Goal: Task Accomplishment & Management: Manage account settings

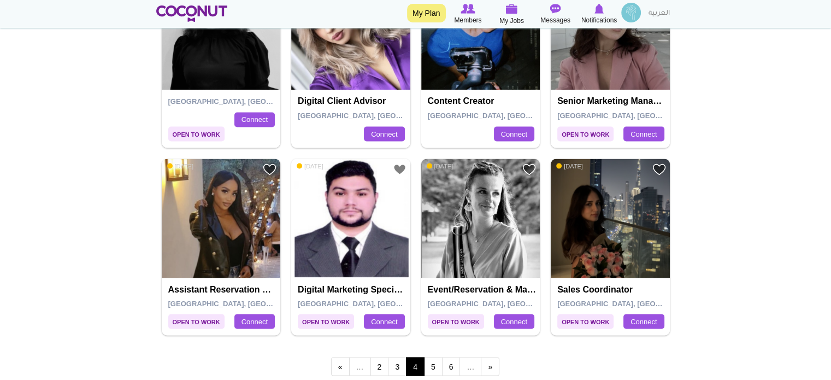
scroll to position [1966, 0]
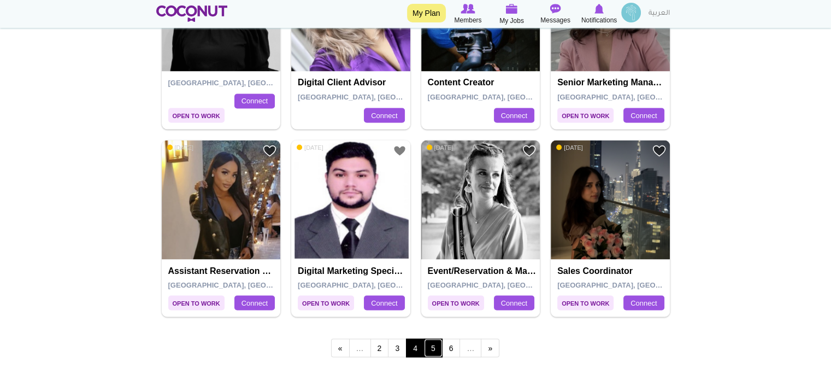
click at [434, 344] on link "5" at bounding box center [433, 347] width 19 height 19
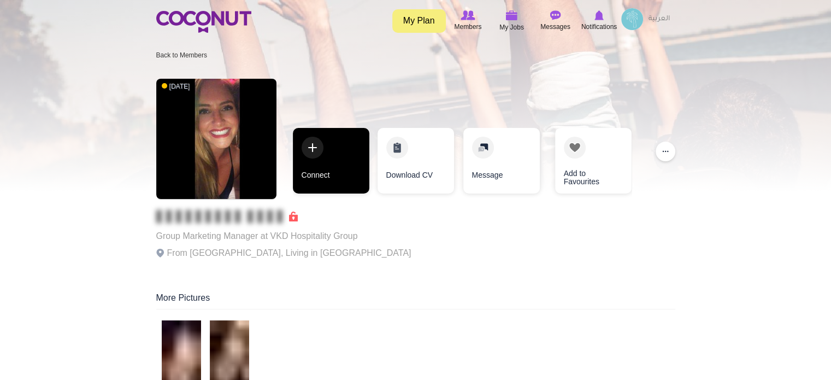
click at [339, 165] on link "Connect" at bounding box center [331, 161] width 76 height 66
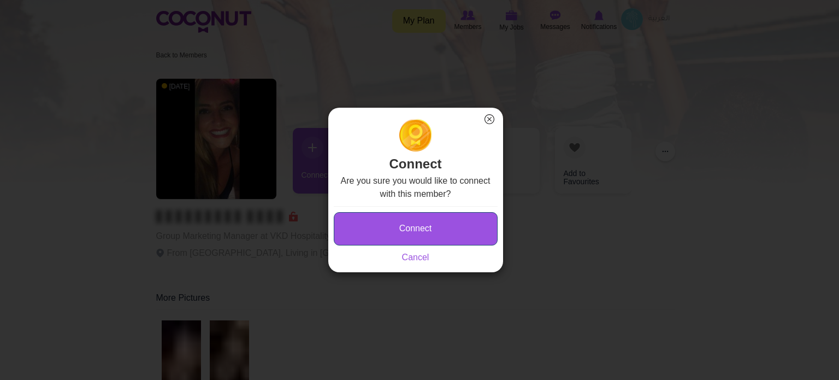
click at [377, 229] on button "Connect" at bounding box center [416, 228] width 164 height 33
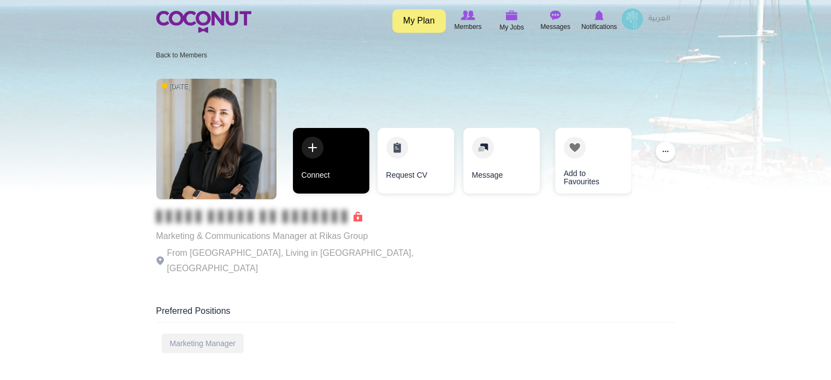
click at [332, 170] on link "Connect" at bounding box center [331, 161] width 76 height 66
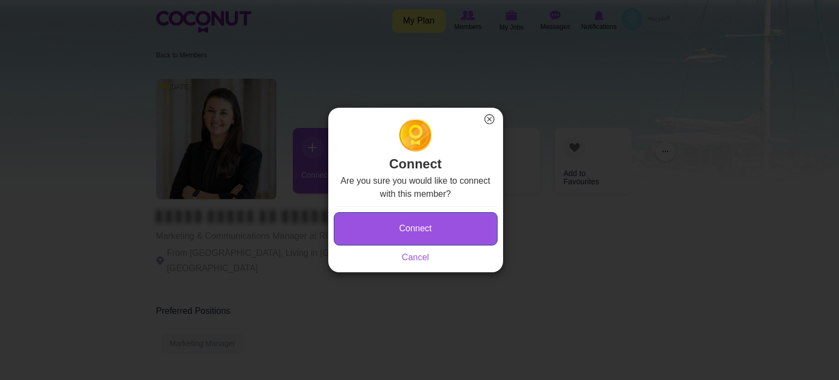
click at [389, 232] on button "Connect" at bounding box center [416, 228] width 164 height 33
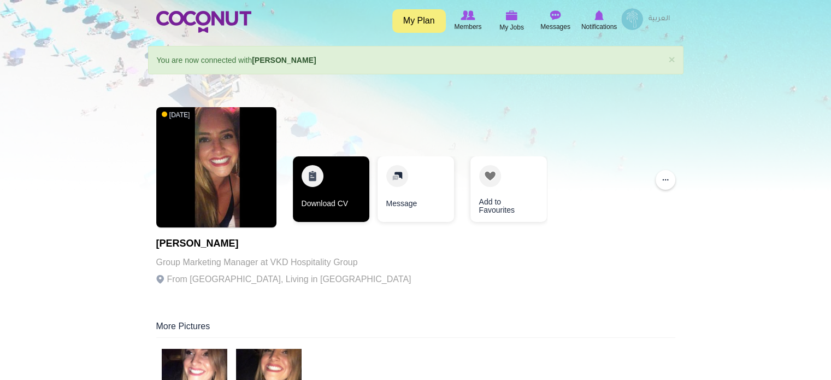
click at [348, 189] on link "Download CV" at bounding box center [331, 189] width 76 height 66
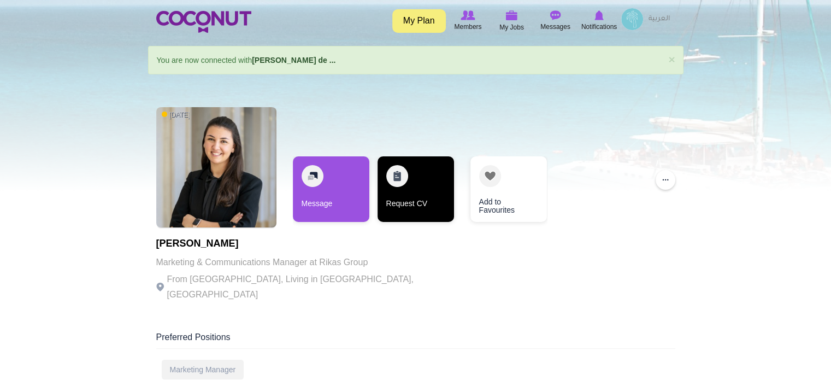
click at [419, 196] on link "Request CV" at bounding box center [415, 189] width 76 height 66
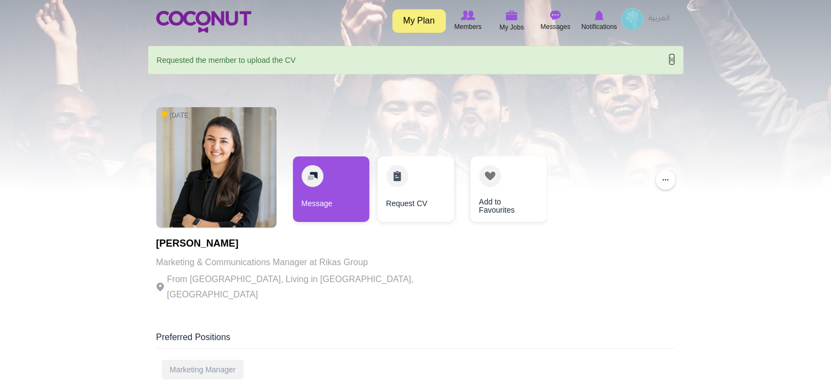
click at [671, 57] on link "×" at bounding box center [671, 59] width 7 height 11
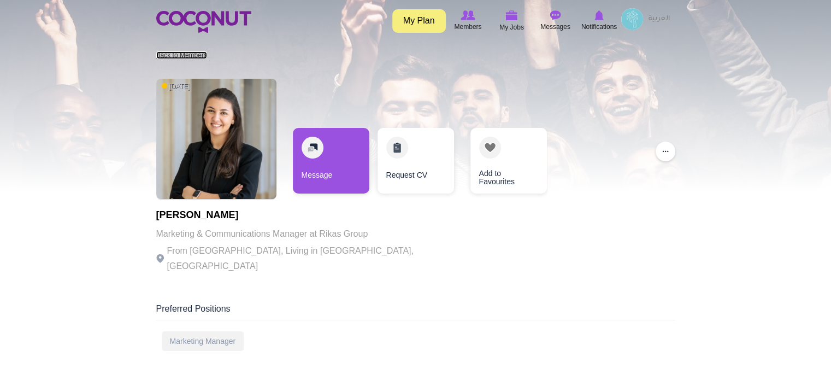
click at [194, 52] on link "Back to Members" at bounding box center [181, 55] width 51 height 8
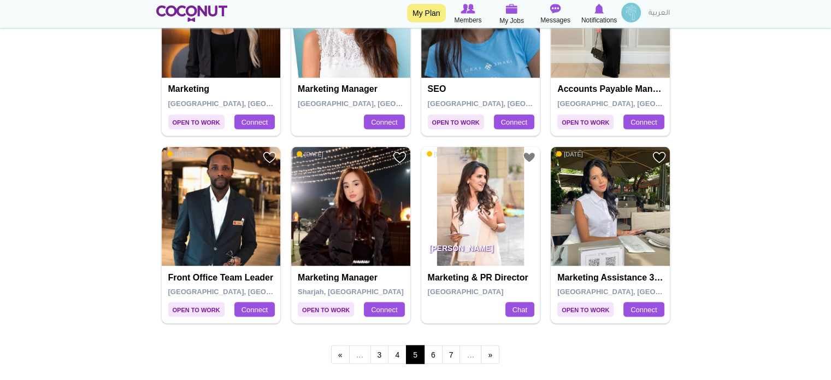
scroll to position [1966, 0]
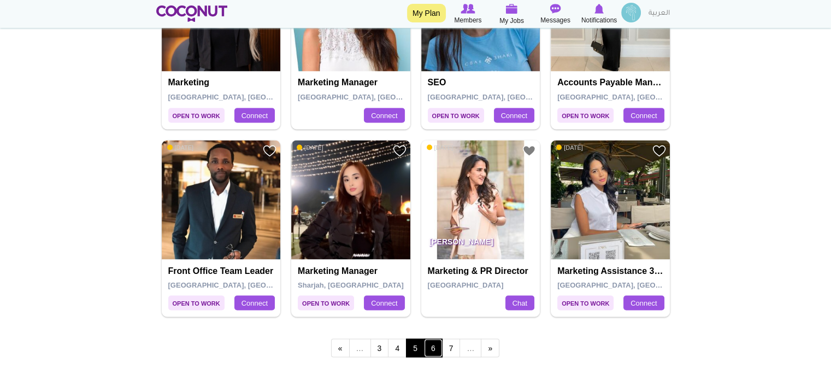
click at [433, 340] on link "6" at bounding box center [433, 347] width 19 height 19
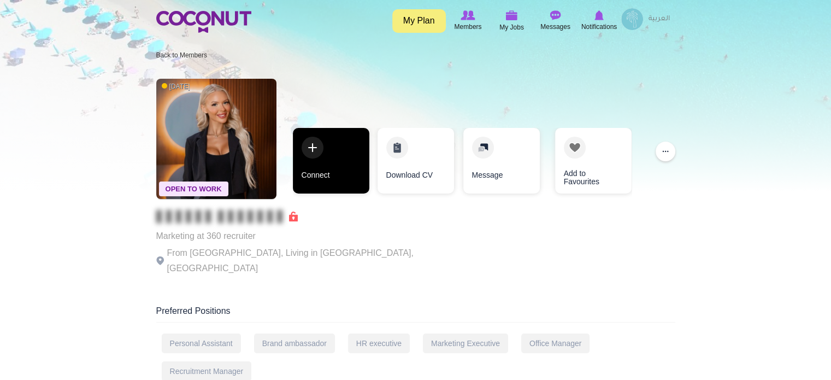
click at [333, 174] on link "Connect" at bounding box center [331, 161] width 76 height 66
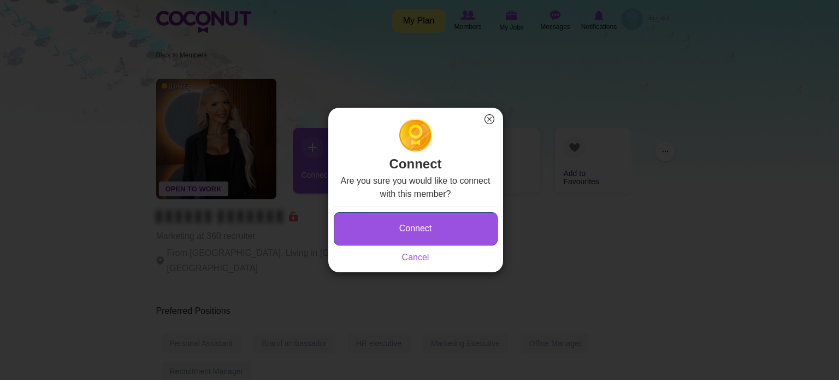
click at [355, 231] on button "Connect" at bounding box center [416, 228] width 164 height 33
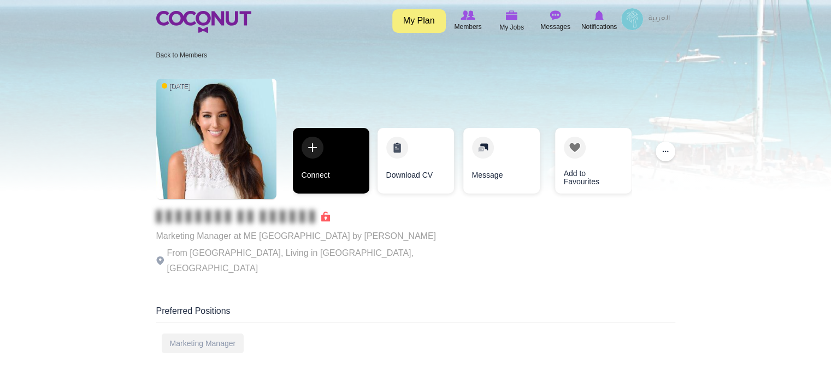
click at [341, 163] on link "Connect" at bounding box center [331, 161] width 76 height 66
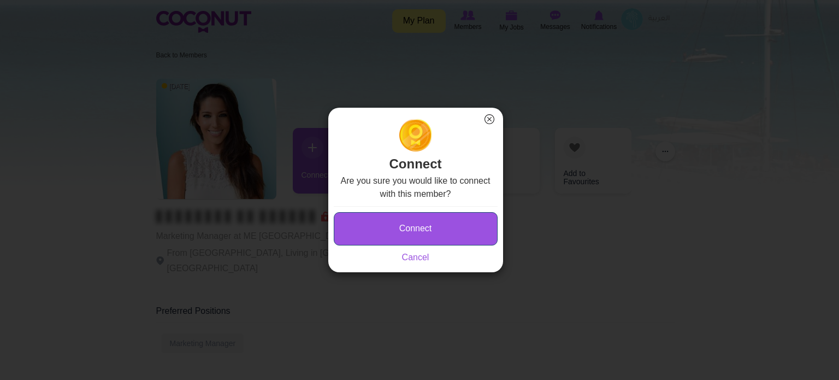
click at [361, 229] on button "Connect" at bounding box center [416, 228] width 164 height 33
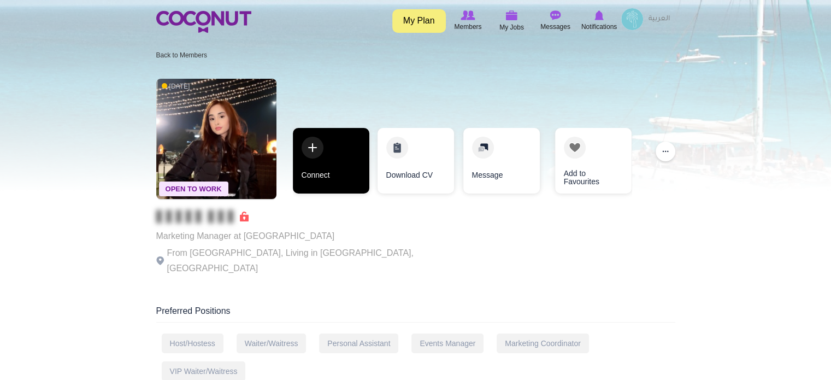
click at [334, 181] on link "Connect" at bounding box center [331, 161] width 76 height 66
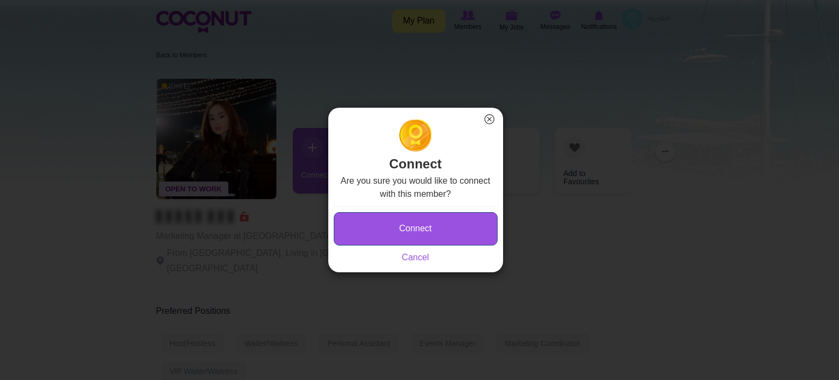
click at [363, 221] on button "Connect" at bounding box center [416, 228] width 164 height 33
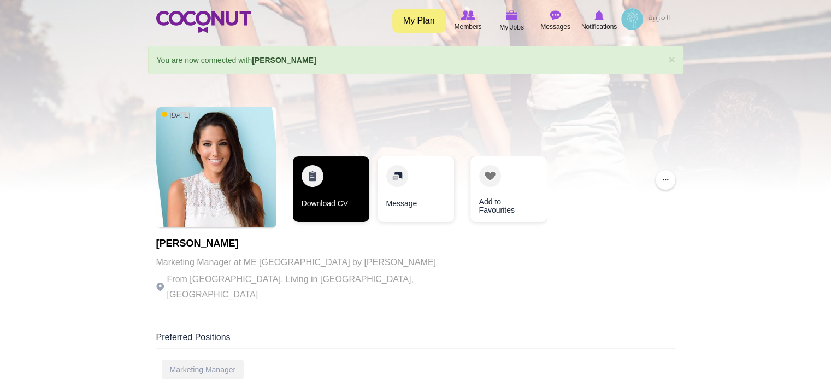
click at [341, 189] on link "Download CV" at bounding box center [331, 189] width 76 height 66
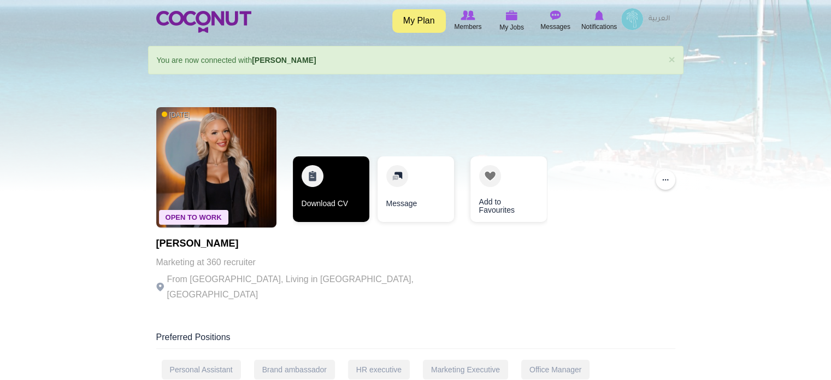
click at [328, 181] on link "Download CV" at bounding box center [331, 189] width 76 height 66
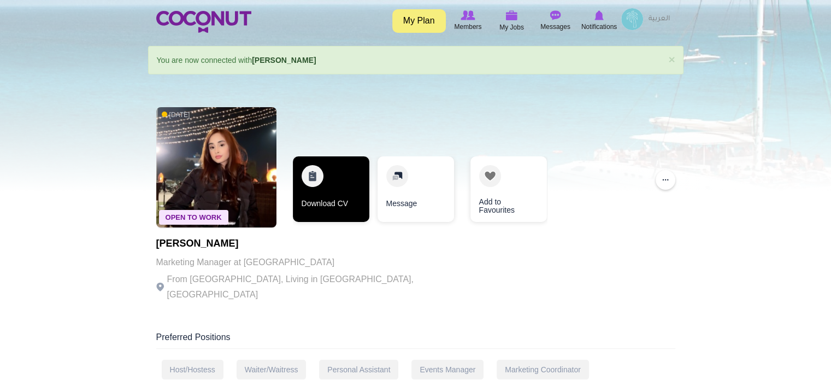
click at [343, 192] on link "Download CV" at bounding box center [331, 189] width 76 height 66
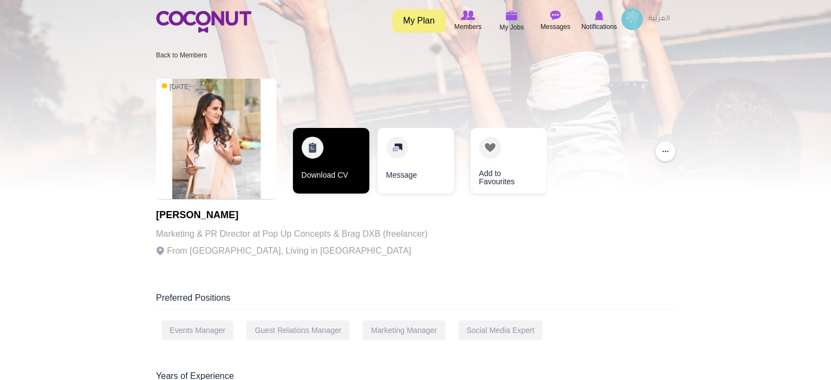
click at [332, 169] on link "Download CV" at bounding box center [331, 161] width 76 height 66
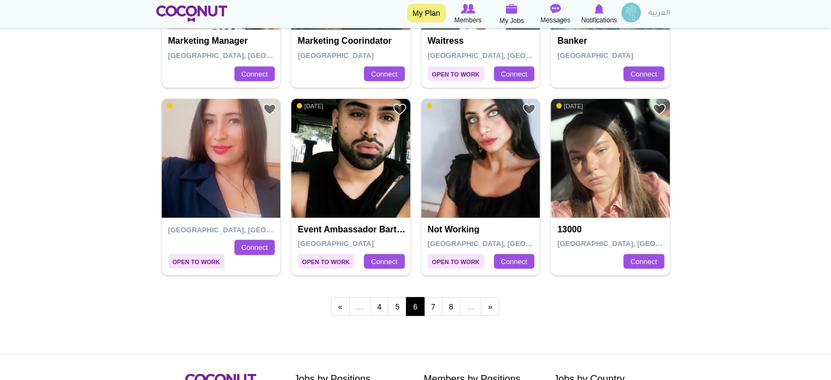
scroll to position [2100, 0]
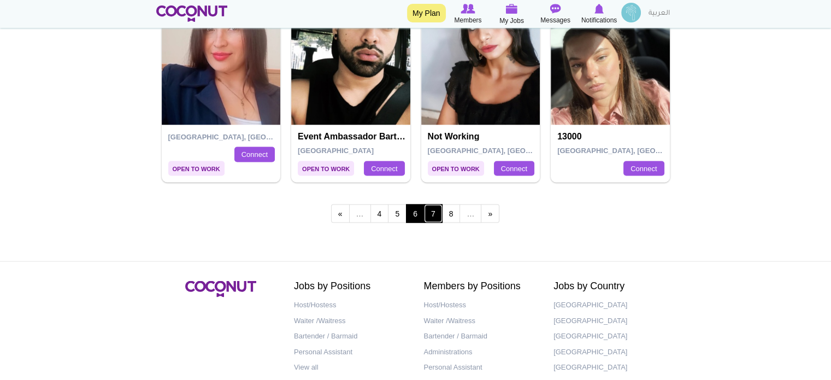
click at [430, 212] on link "7" at bounding box center [433, 213] width 19 height 19
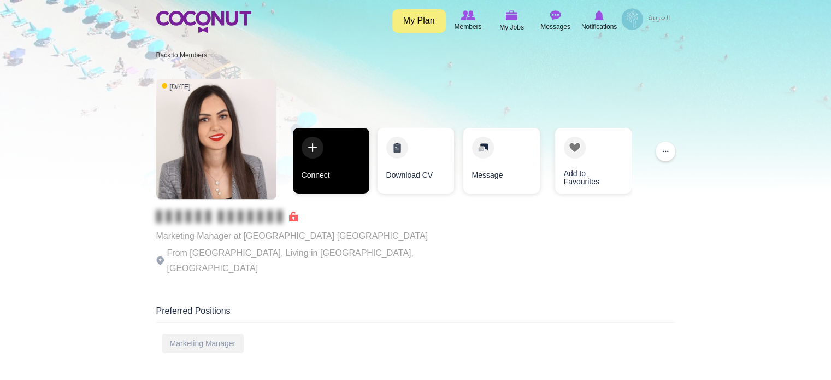
click at [347, 163] on link "Connect" at bounding box center [331, 161] width 76 height 66
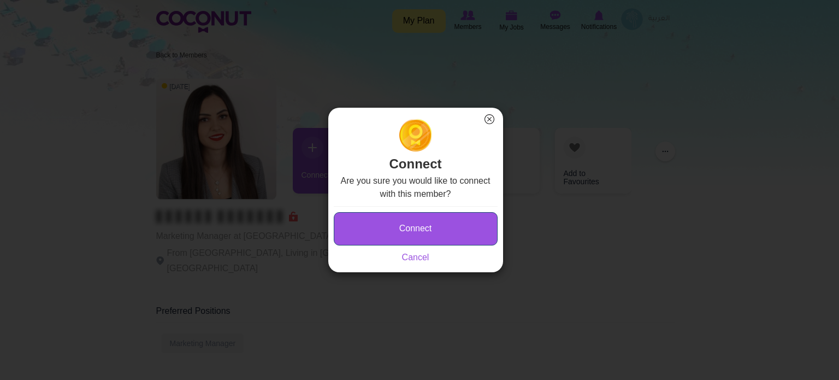
click at [356, 217] on button "Connect" at bounding box center [416, 228] width 164 height 33
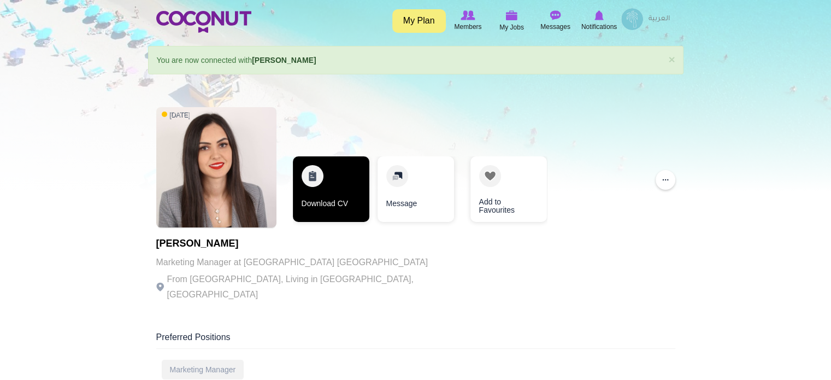
click at [330, 180] on link "Download CV" at bounding box center [331, 189] width 76 height 66
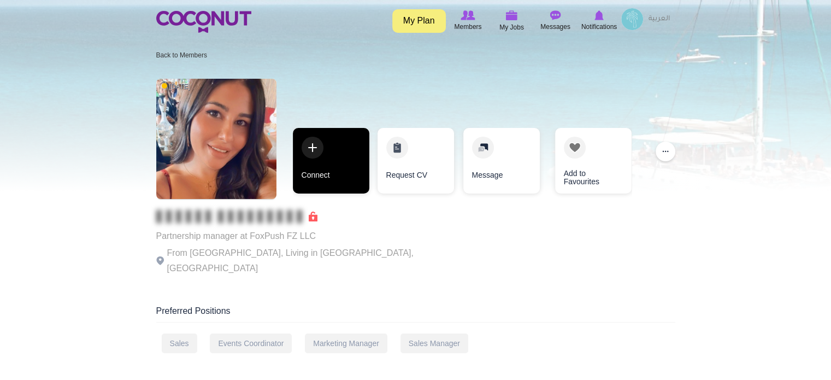
click at [324, 167] on link "Connect" at bounding box center [331, 161] width 76 height 66
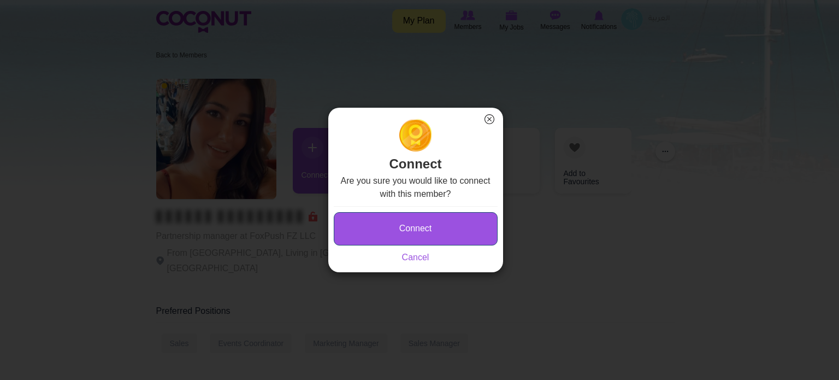
click at [365, 232] on button "Connect" at bounding box center [416, 228] width 164 height 33
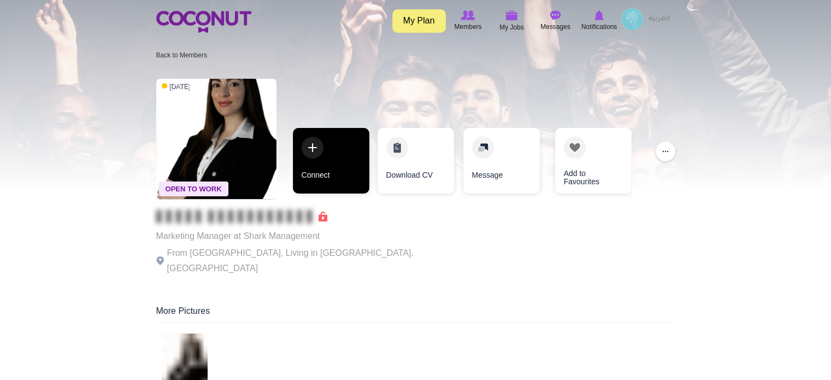
click at [324, 174] on link "Connect" at bounding box center [331, 161] width 76 height 66
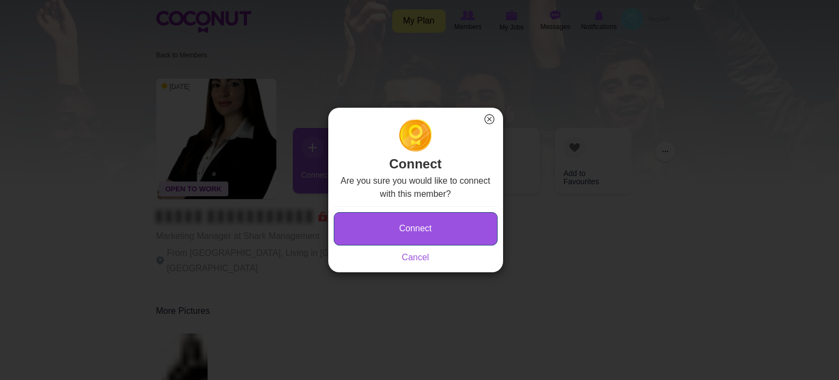
click at [423, 222] on button "Connect" at bounding box center [416, 228] width 164 height 33
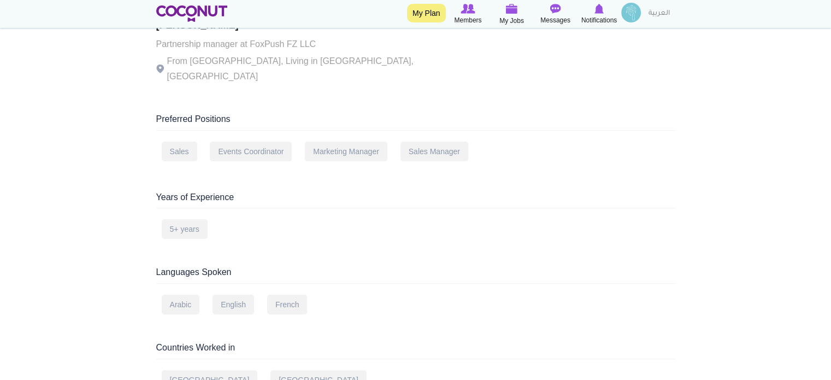
scroll to position [218, 0]
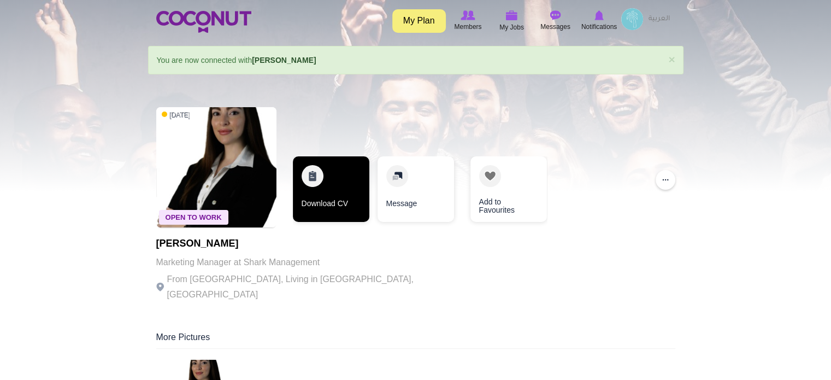
click at [339, 187] on link "Download CV" at bounding box center [331, 189] width 76 height 66
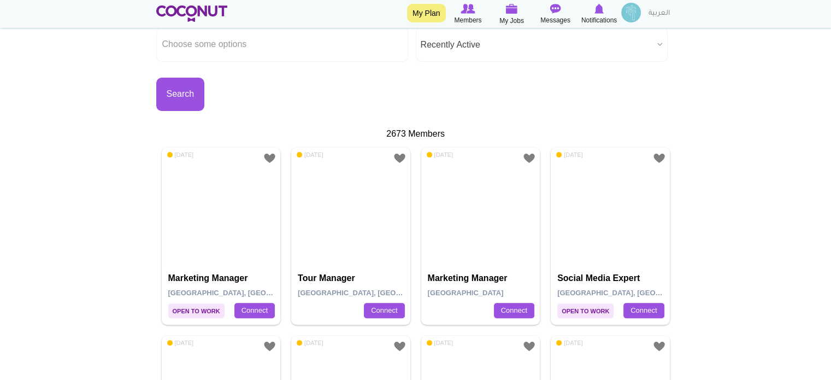
scroll to position [273, 0]
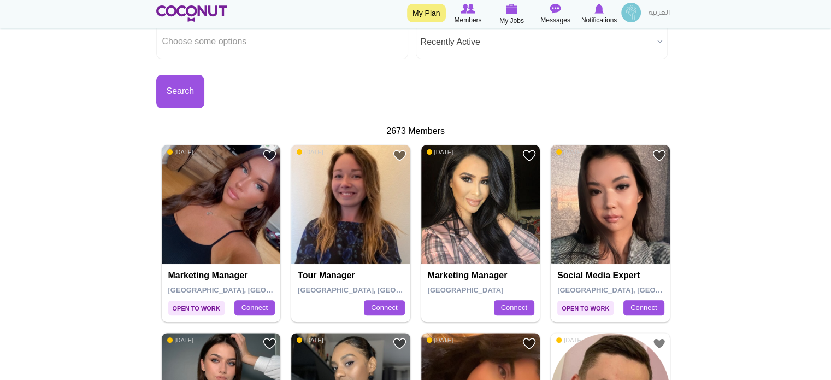
click at [629, 16] on img at bounding box center [631, 13] width 20 height 20
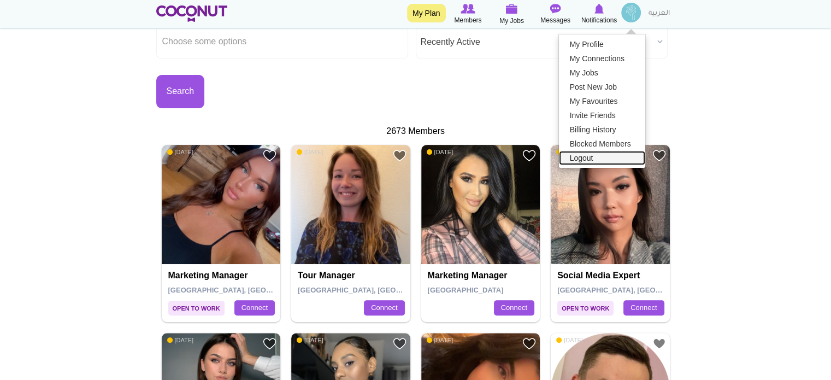
click at [585, 159] on link "Logout" at bounding box center [602, 158] width 86 height 14
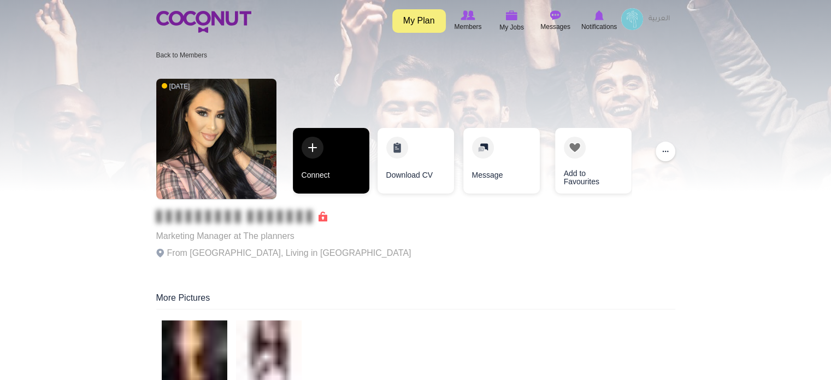
click at [349, 173] on link "Connect" at bounding box center [331, 161] width 76 height 66
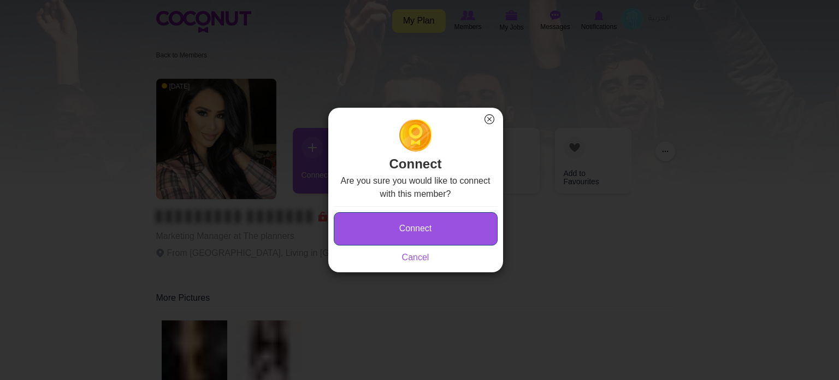
click at [362, 233] on button "Connect" at bounding box center [416, 228] width 164 height 33
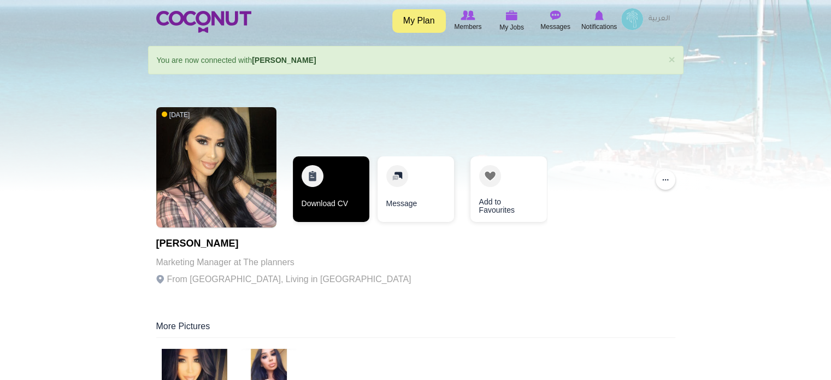
click at [347, 192] on link "Download CV" at bounding box center [331, 189] width 76 height 66
